Goal: Find specific fact: Find specific fact

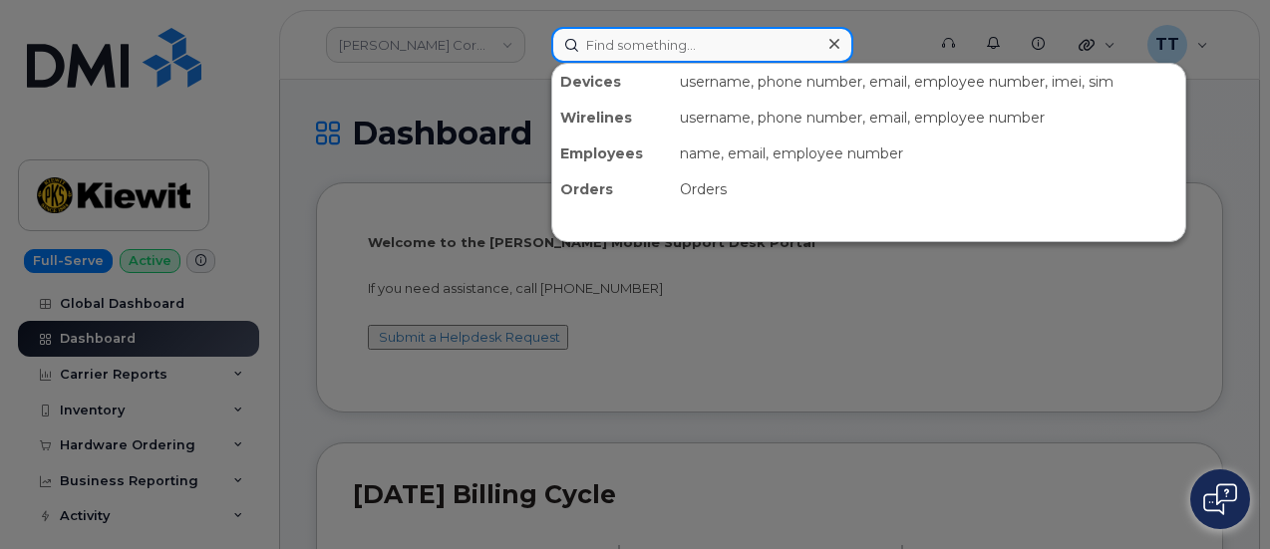
click at [621, 29] on input at bounding box center [702, 45] width 302 height 36
paste input "355111145534067"
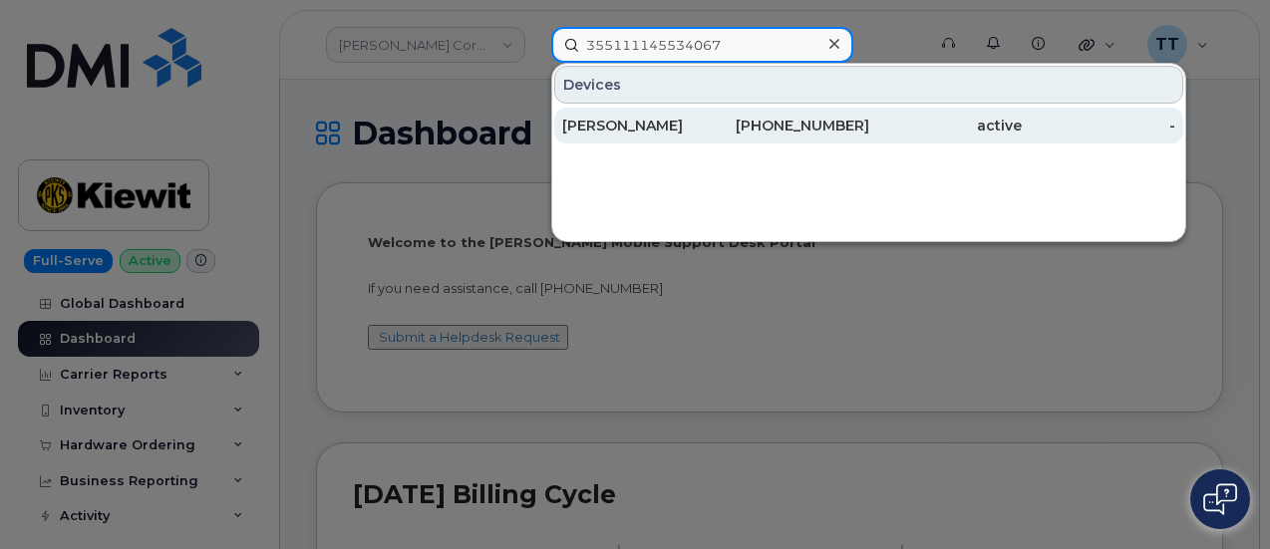
type input "355111145534067"
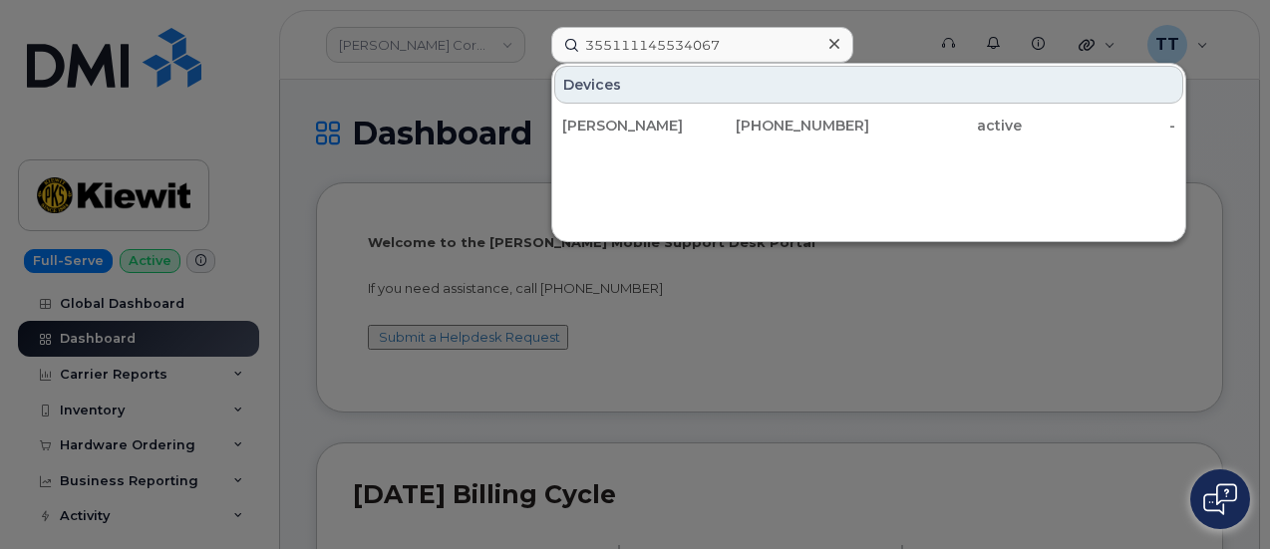
drag, startPoint x: 606, startPoint y: 129, endPoint x: 873, endPoint y: 166, distance: 269.8
click at [606, 128] on div "EVAN VONA" at bounding box center [638, 126] width 153 height 20
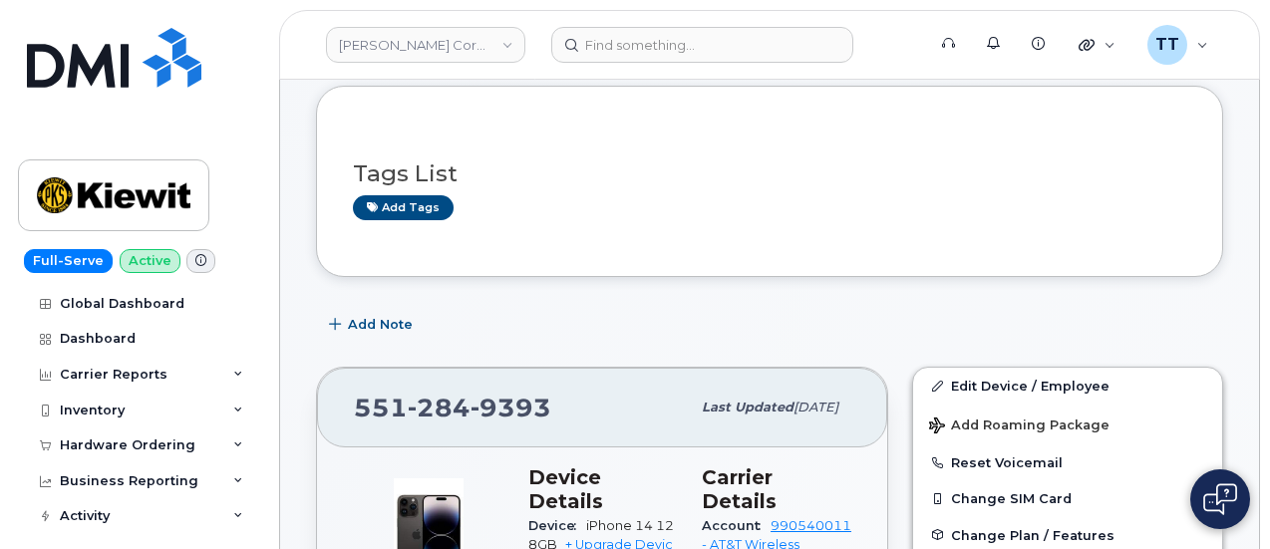
scroll to position [199, 0]
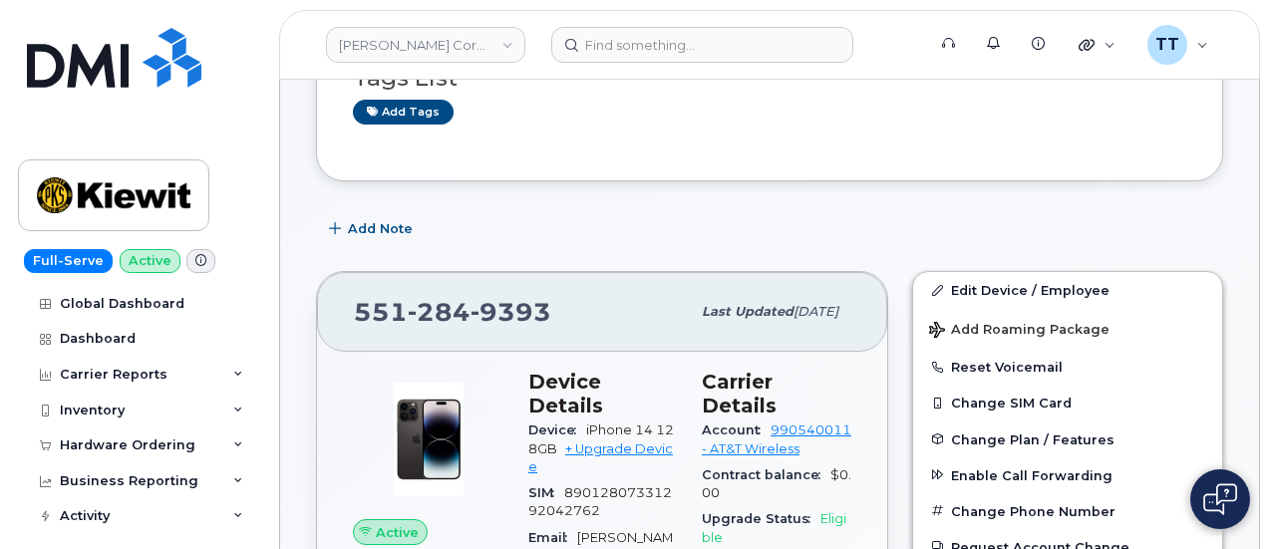
click at [502, 306] on span "9393" at bounding box center [510, 312] width 81 height 30
copy span "551 284 9393"
click at [517, 301] on span "9393" at bounding box center [510, 312] width 81 height 30
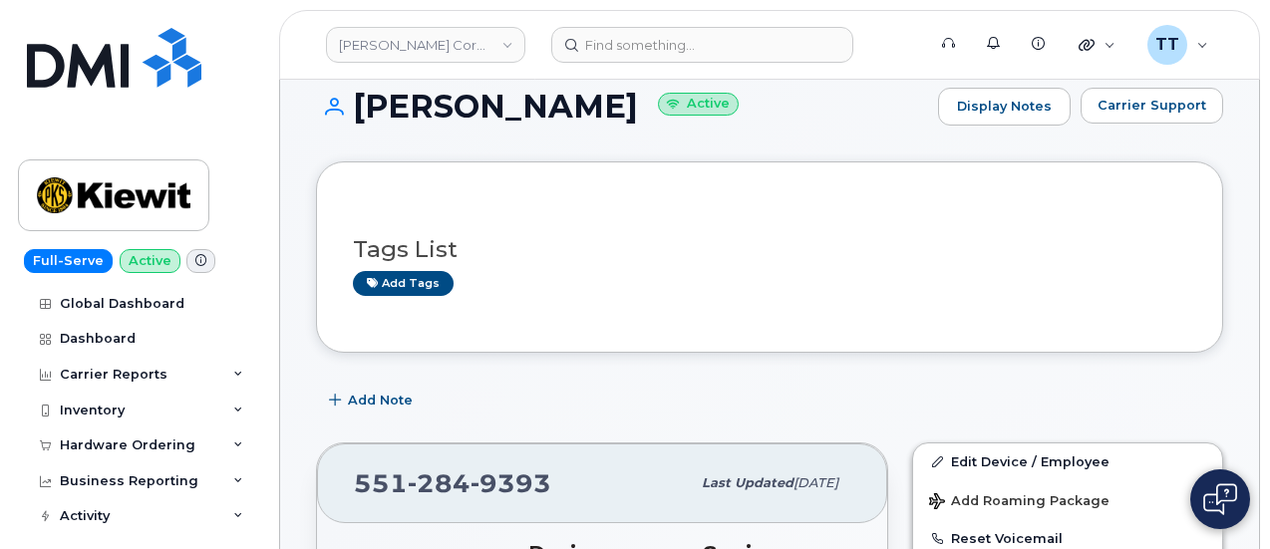
scroll to position [100, 0]
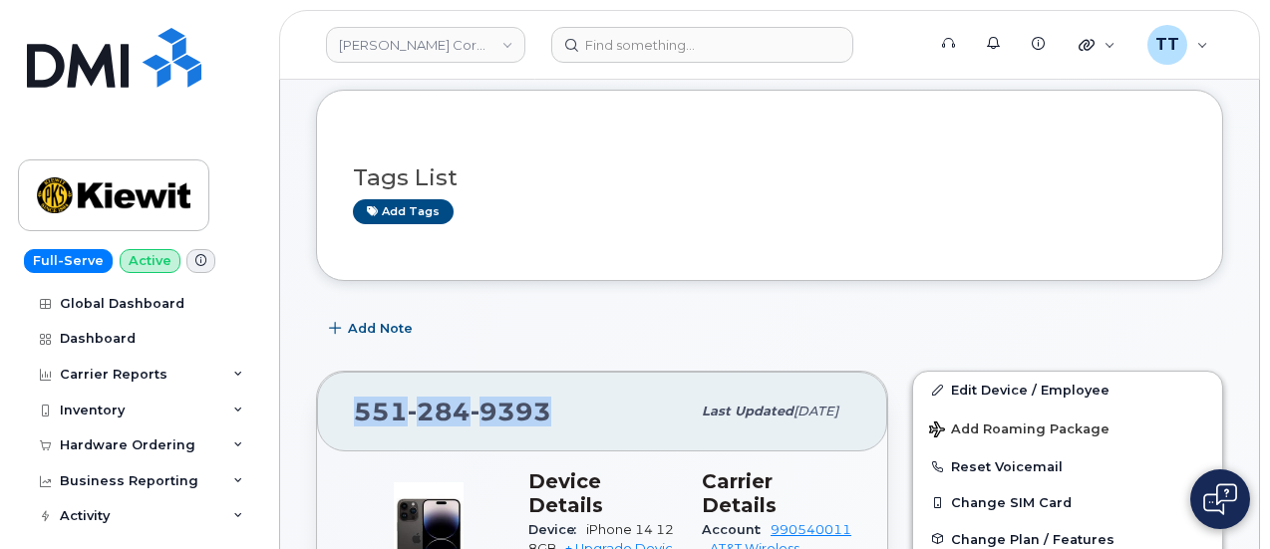
drag, startPoint x: 536, startPoint y: 400, endPoint x: 338, endPoint y: 397, distance: 198.4
click at [338, 397] on div "551 284 9393 Last updated Aug 11, 2025" at bounding box center [602, 412] width 570 height 80
copy span "551 284 9393"
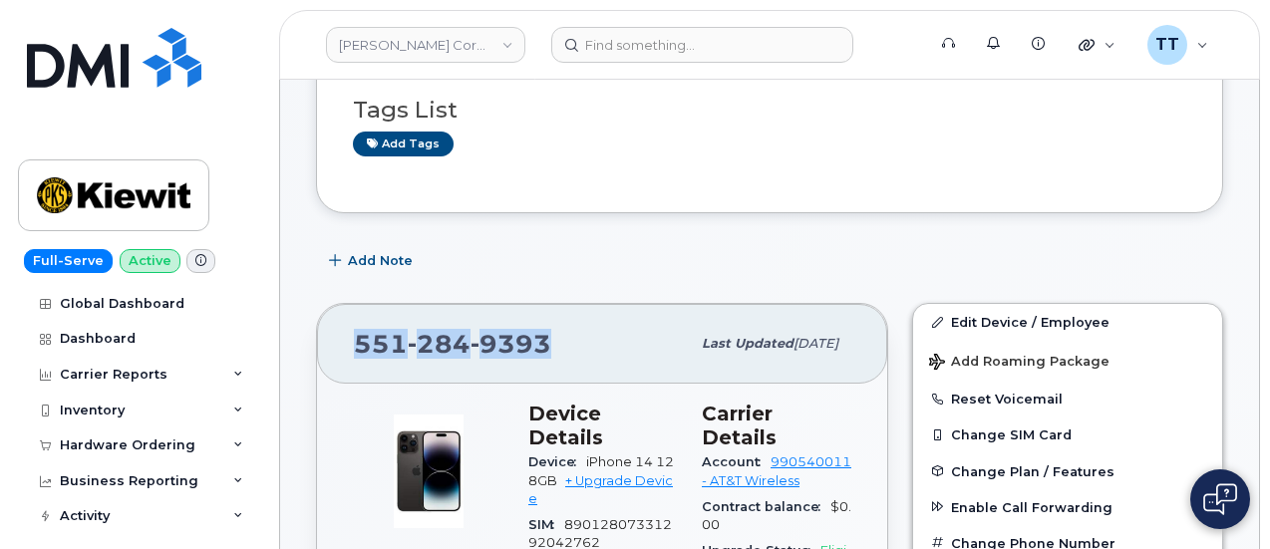
scroll to position [199, 0]
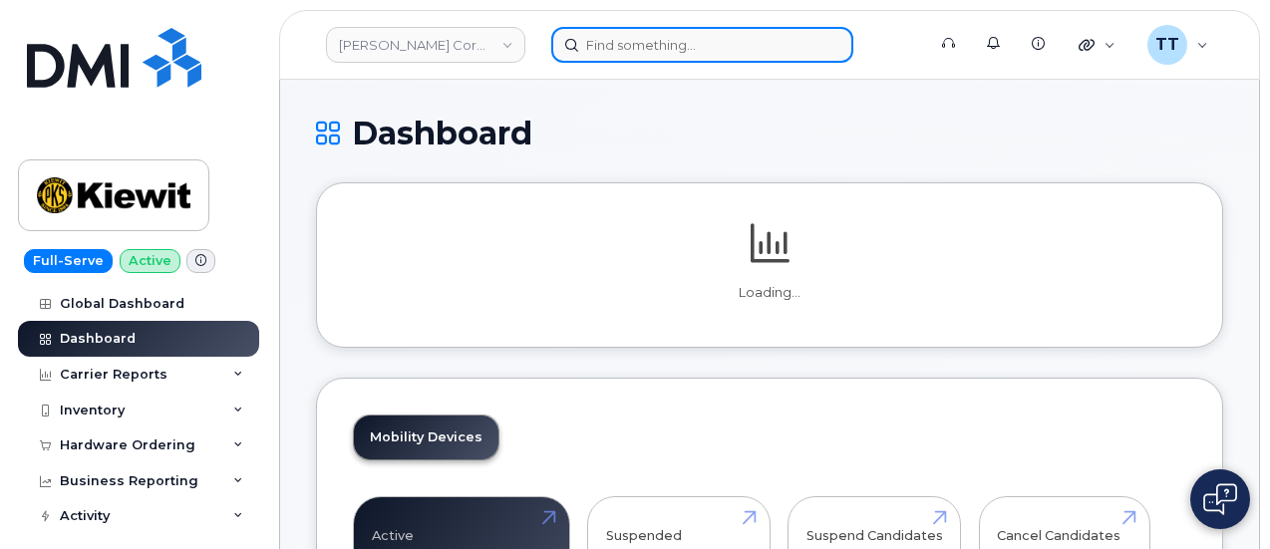
click at [735, 49] on input at bounding box center [702, 45] width 302 height 36
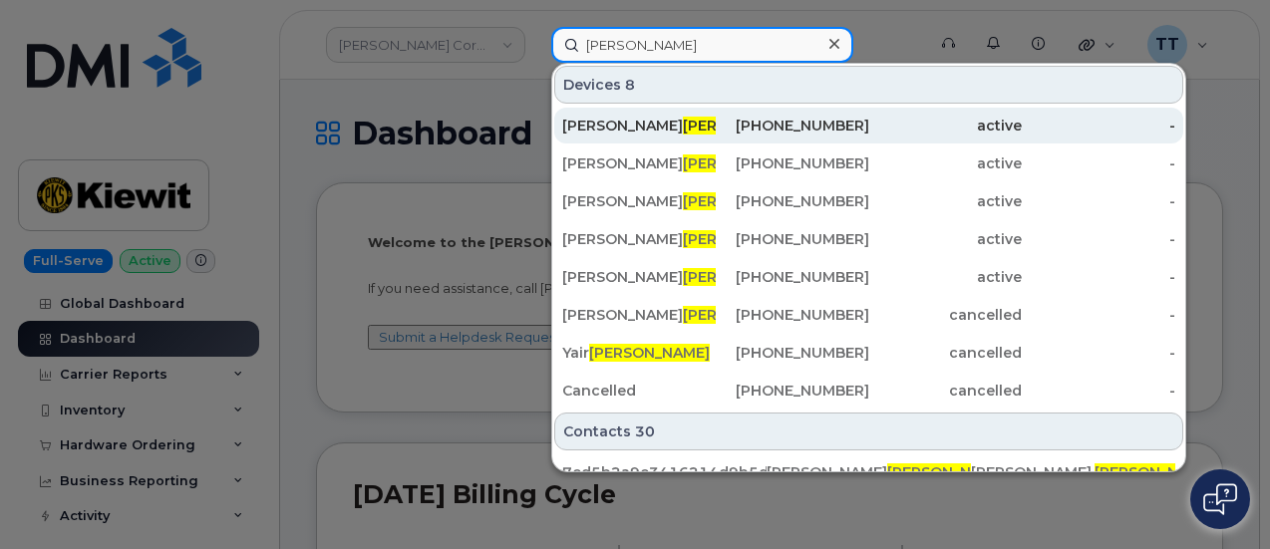
type input "ronquillo"
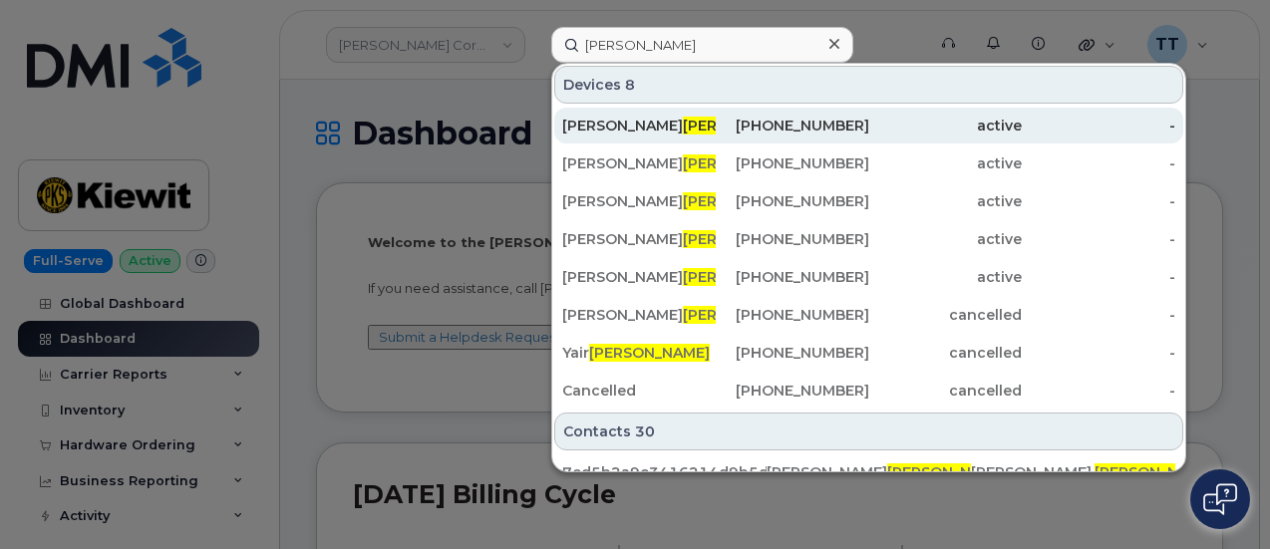
click at [683, 124] on span "RONQUILLO" at bounding box center [743, 126] width 121 height 18
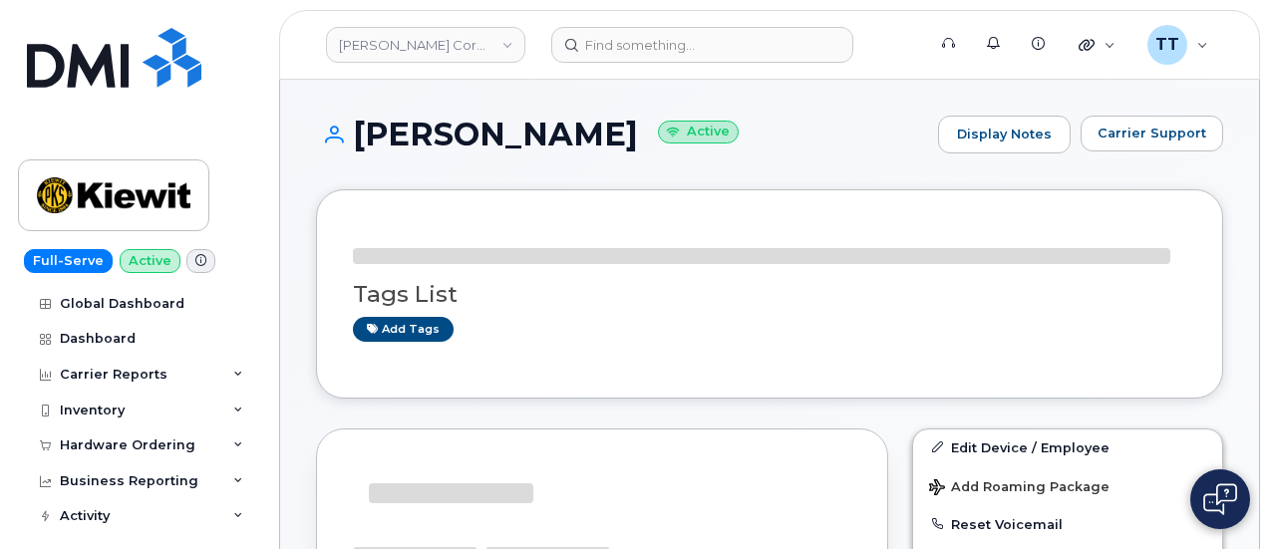
click at [431, 131] on h1 "EDDY RONQUILLO Active" at bounding box center [622, 134] width 612 height 35
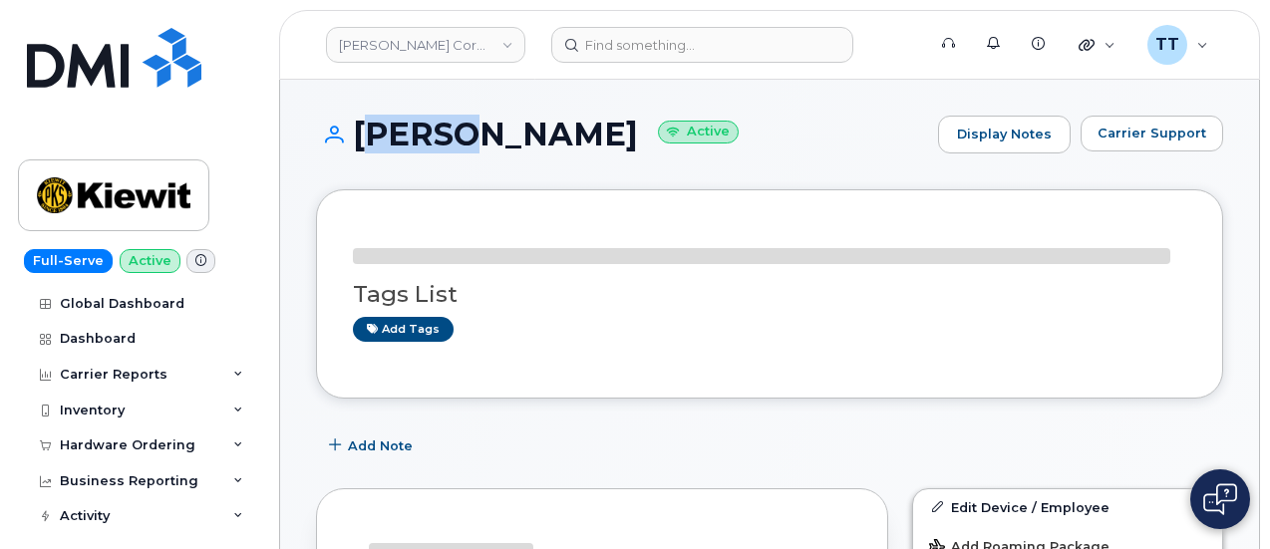
click at [431, 131] on h1 "EDDY RONQUILLO Active" at bounding box center [622, 134] width 612 height 35
copy h1 "EDDY RONQUILLO"
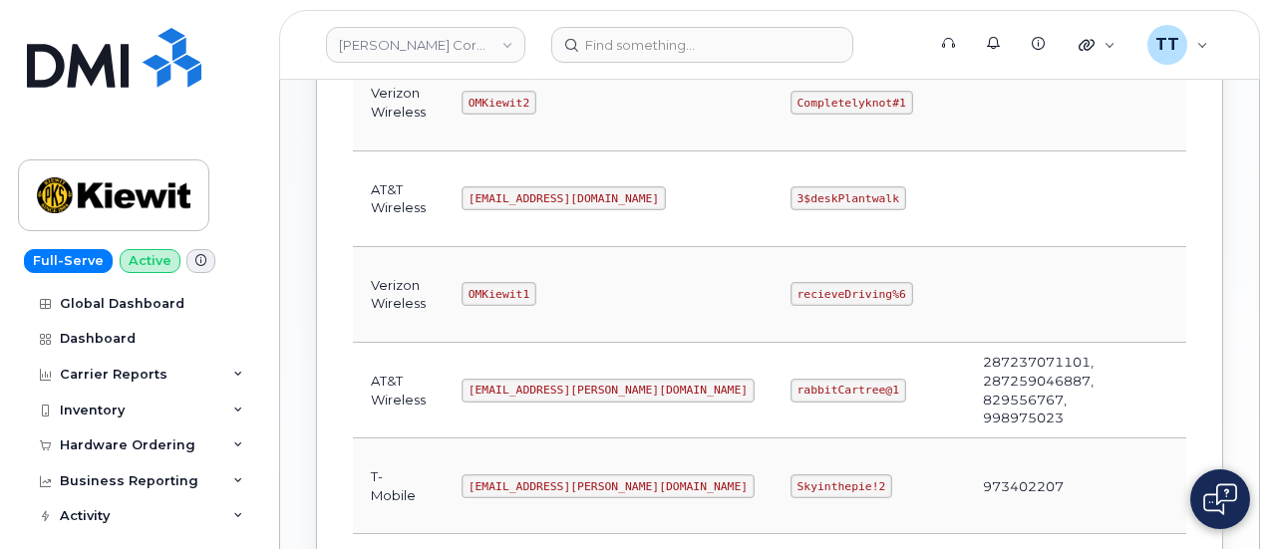
scroll to position [698, 0]
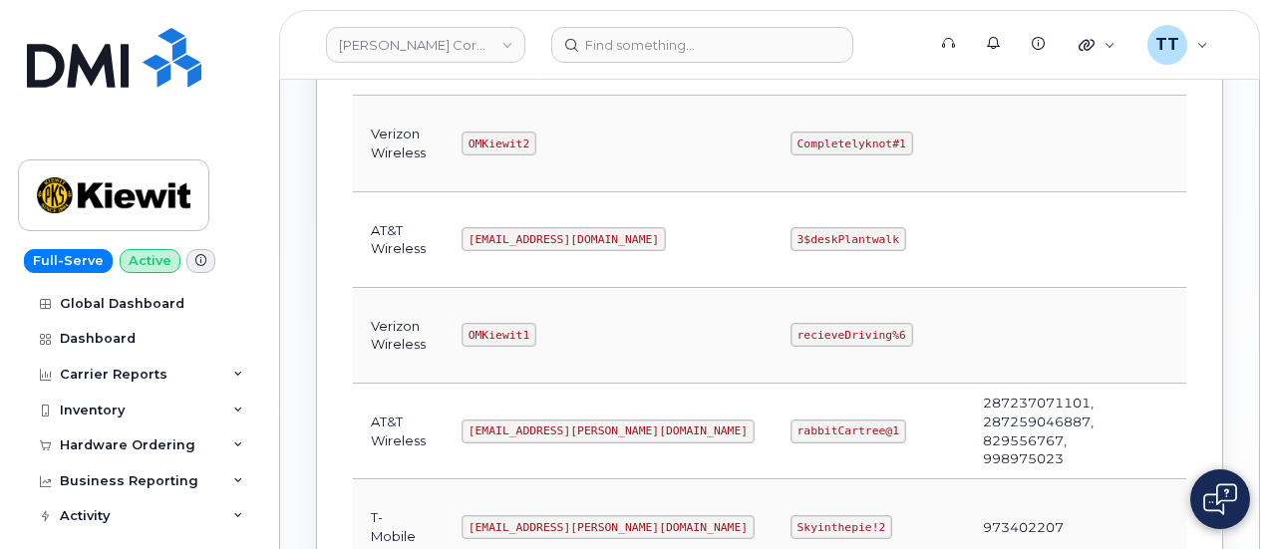
click at [498, 237] on code "[EMAIL_ADDRESS][DOMAIN_NAME]" at bounding box center [563, 239] width 204 height 24
copy code "[EMAIL_ADDRESS][DOMAIN_NAME]"
click at [614, 224] on td "[EMAIL_ADDRESS][DOMAIN_NAME]" at bounding box center [608, 240] width 329 height 96
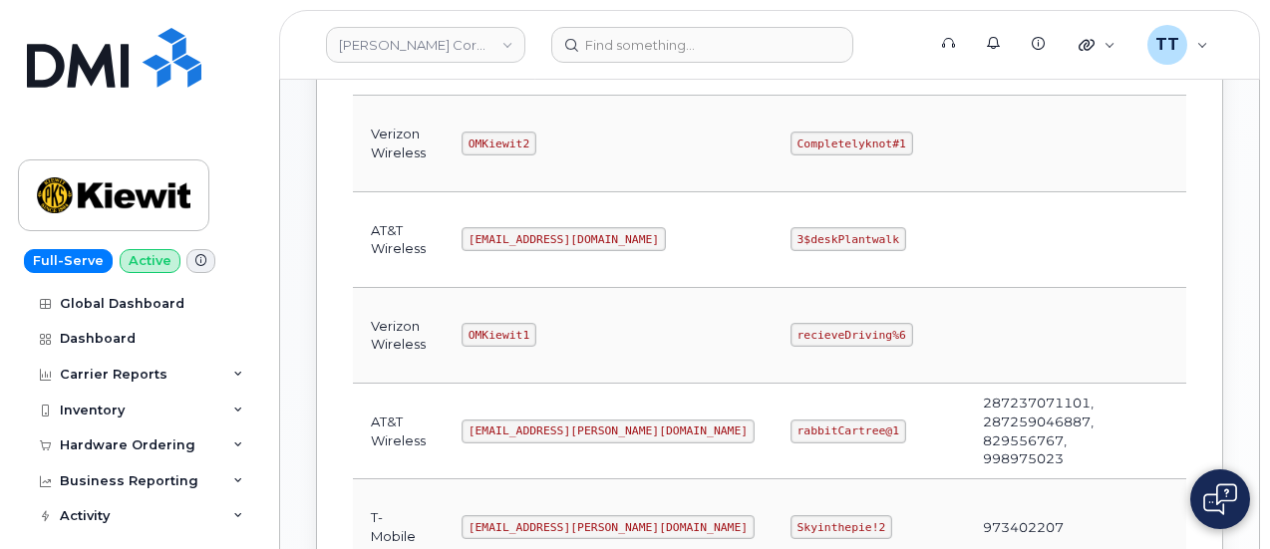
click at [790, 325] on code "recieveDriving%6" at bounding box center [851, 335] width 123 height 24
click at [790, 232] on code "3$deskPlantwalk" at bounding box center [848, 239] width 116 height 24
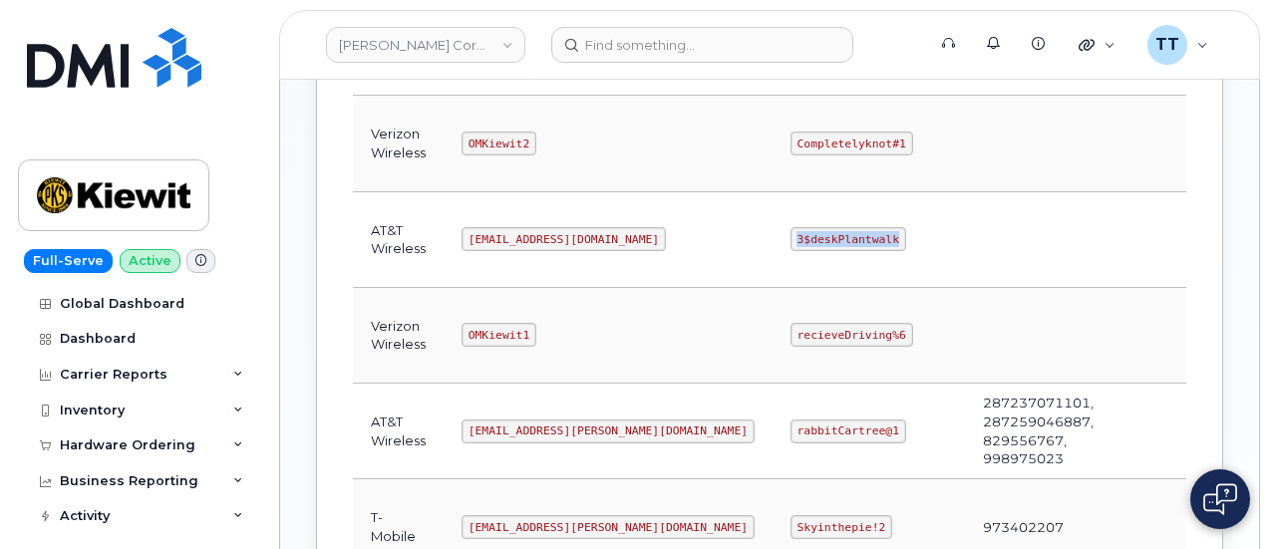
copy code "3$deskPlantwalk"
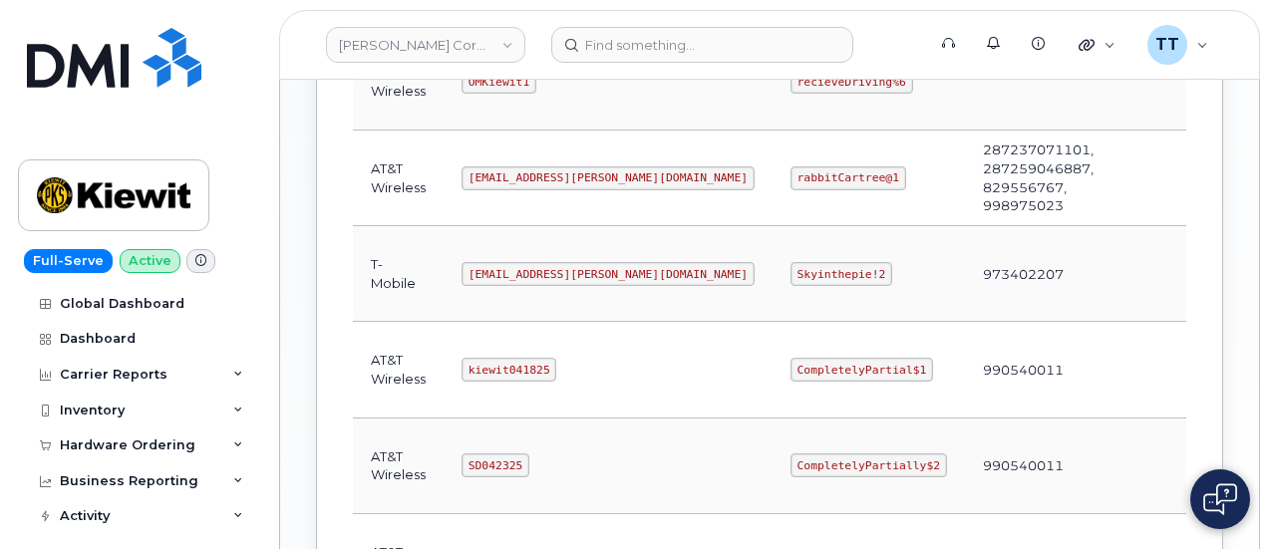
scroll to position [964, 0]
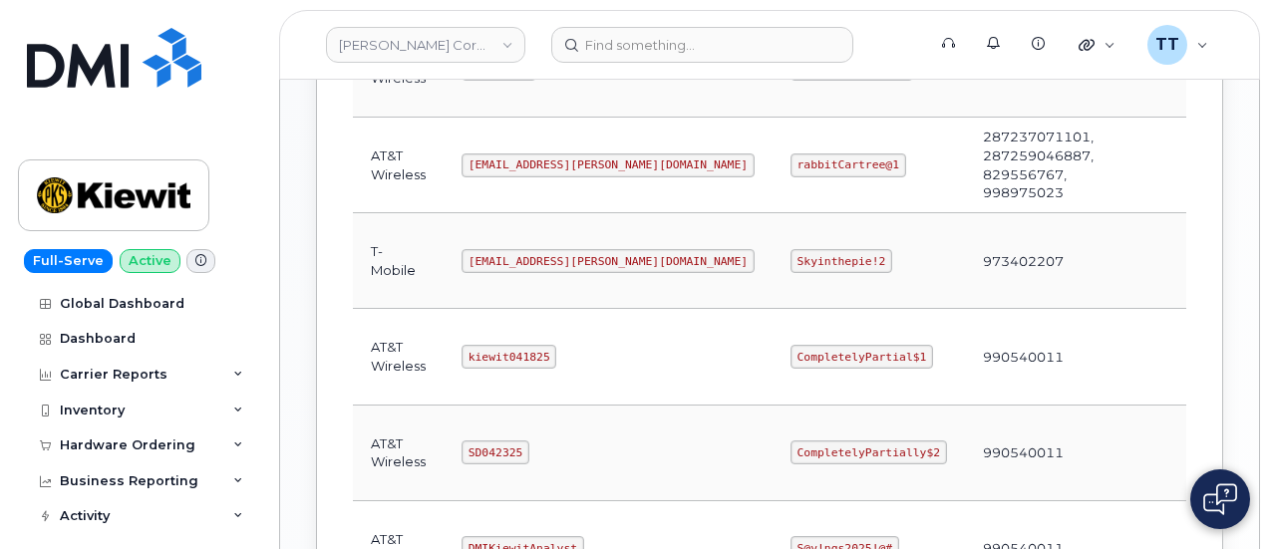
click at [790, 345] on code "CompletelyPartial$1" at bounding box center [861, 357] width 143 height 24
click at [480, 345] on code "kiewit041825" at bounding box center [508, 357] width 95 height 24
click at [482, 345] on code "kiewit041825" at bounding box center [508, 357] width 95 height 24
copy code "kiewit041825"
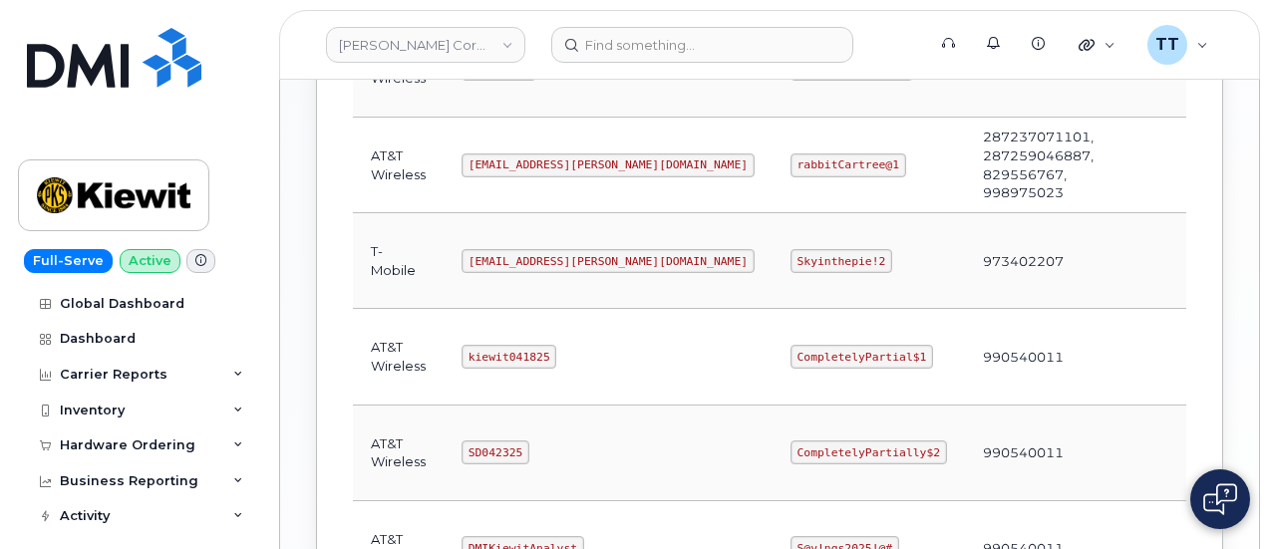
click at [772, 357] on td "CompletelyPartial$1" at bounding box center [868, 357] width 192 height 96
click at [790, 348] on code "CompletelyPartial$1" at bounding box center [861, 357] width 143 height 24
